Goal: Navigation & Orientation: Go to known website

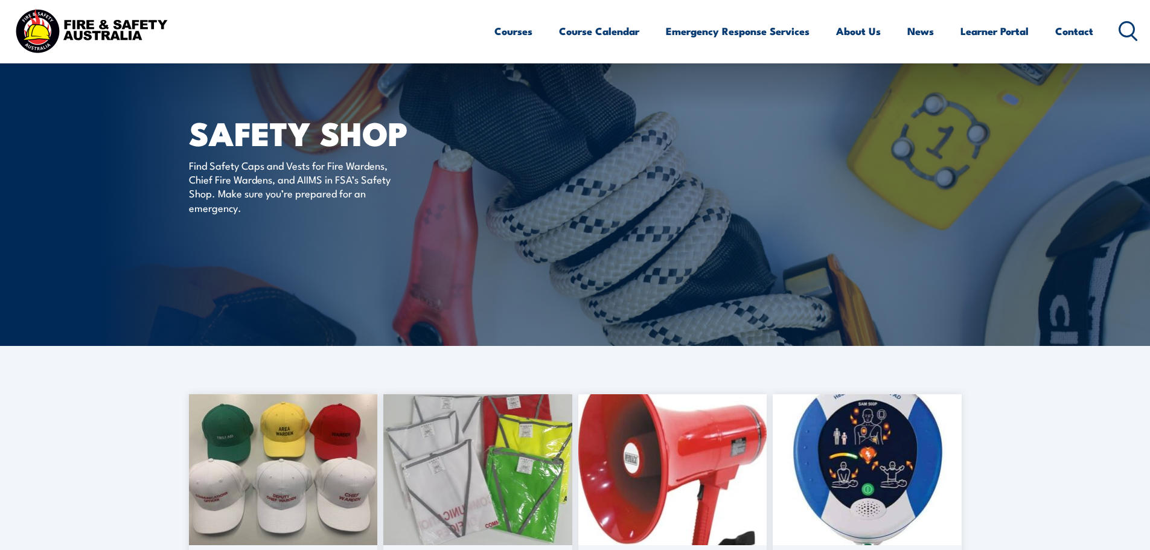
click at [115, 34] on img at bounding box center [91, 31] width 158 height 52
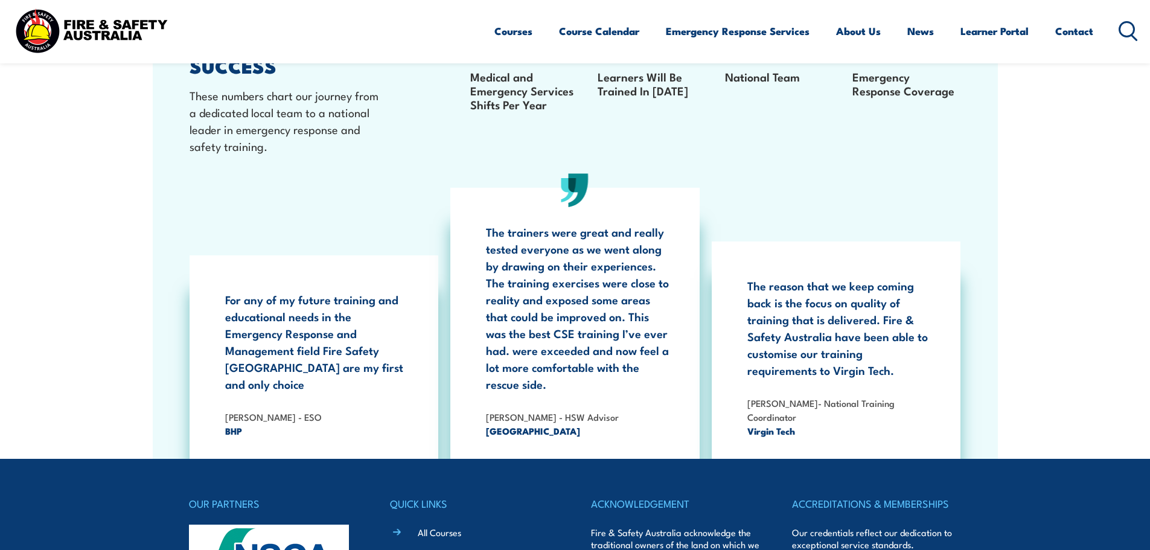
scroll to position [2209, 0]
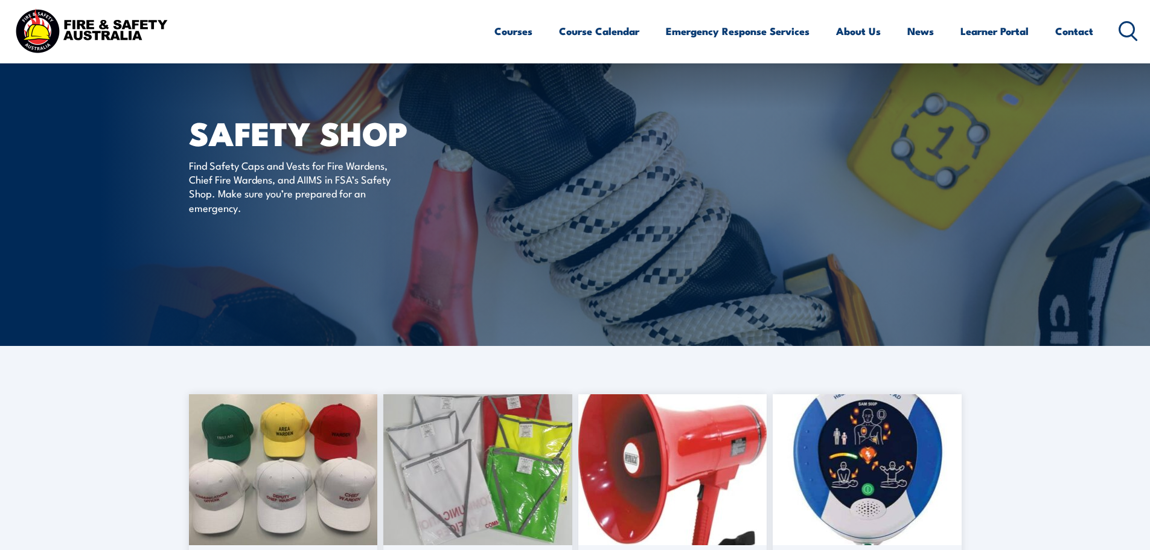
click at [109, 25] on img at bounding box center [91, 31] width 158 height 52
